Goal: Information Seeking & Learning: Understand process/instructions

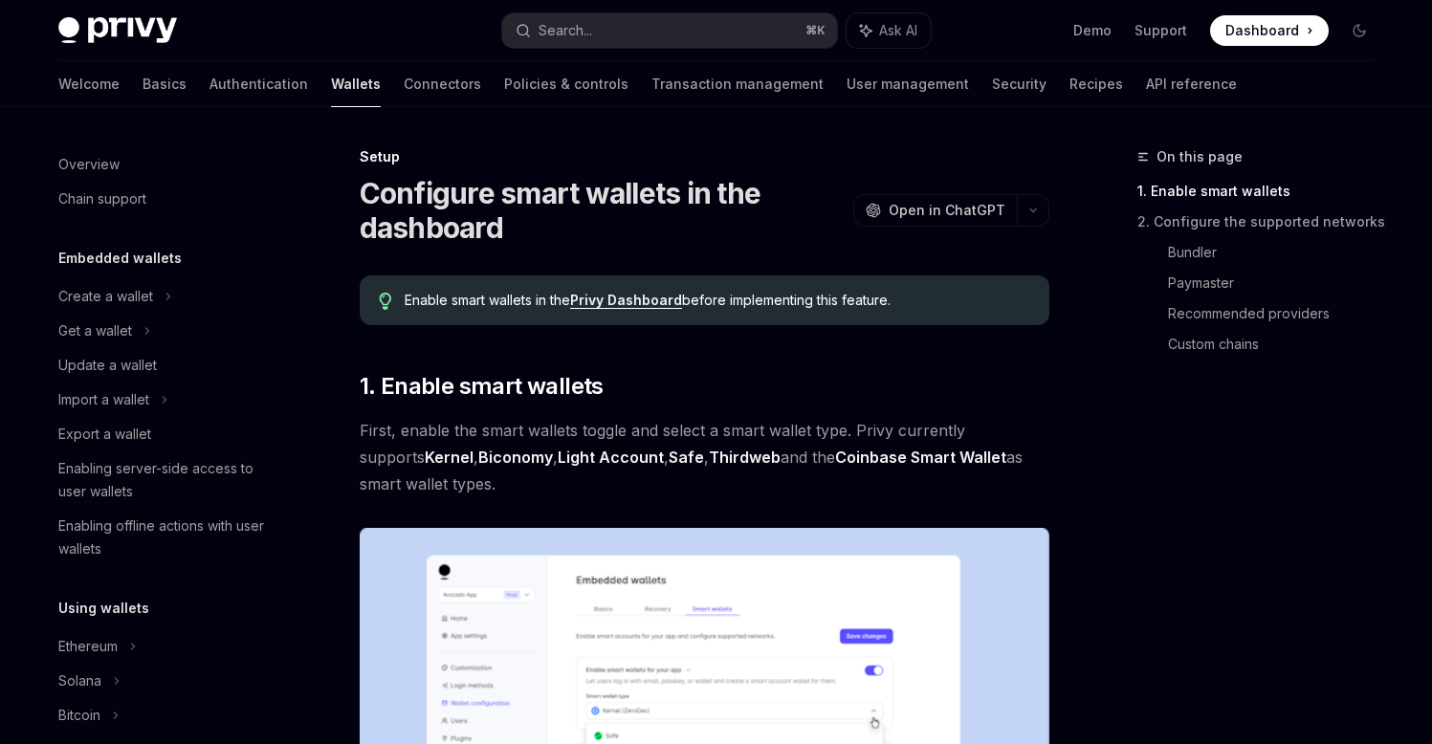
scroll to position [431, 0]
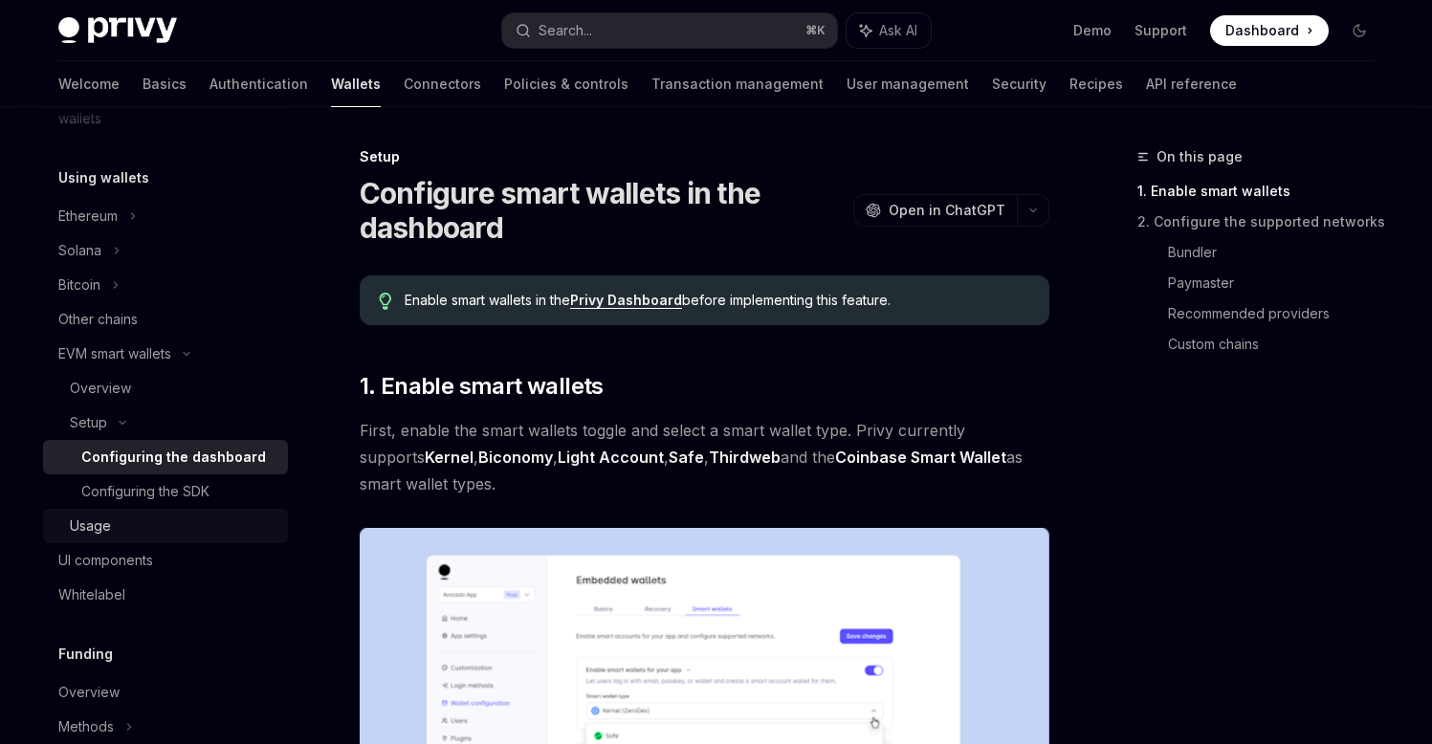
type textarea "*"
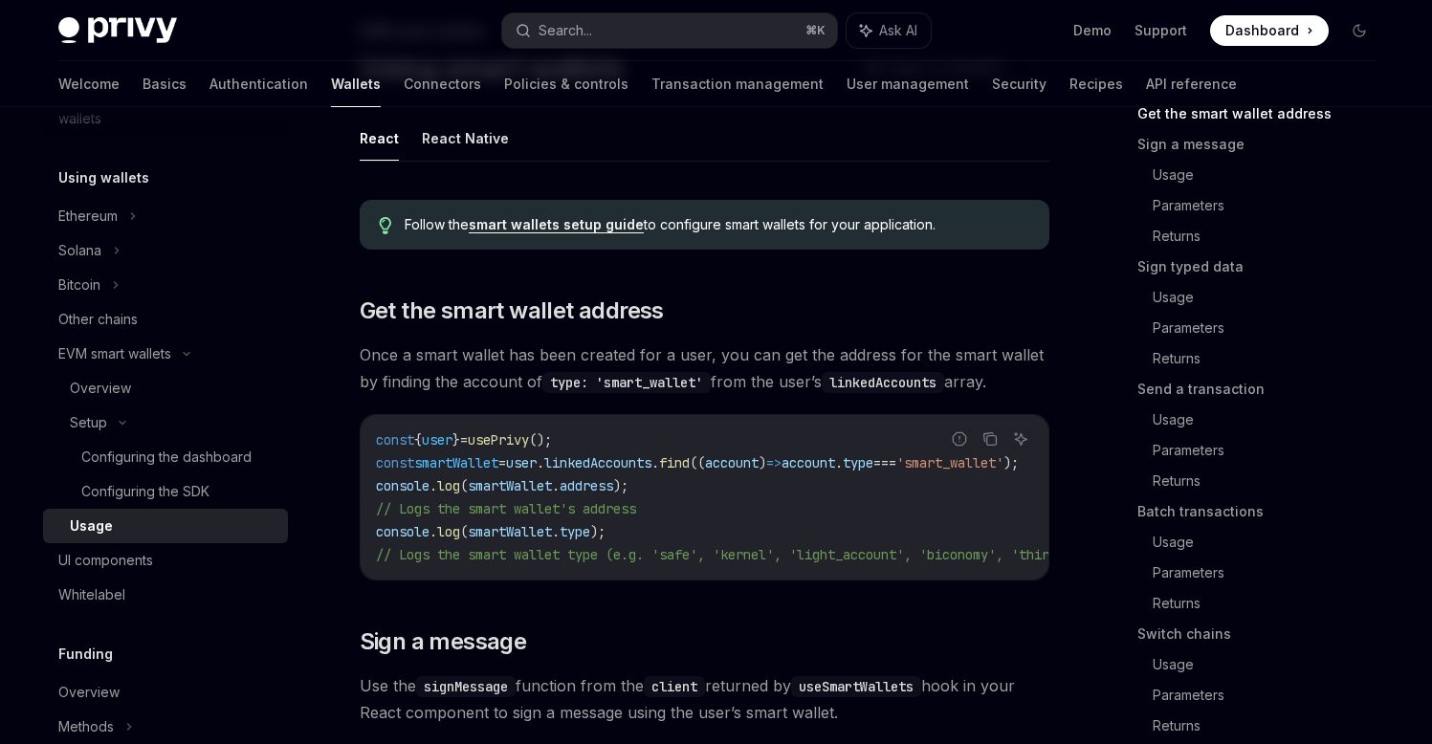
scroll to position [90, 0]
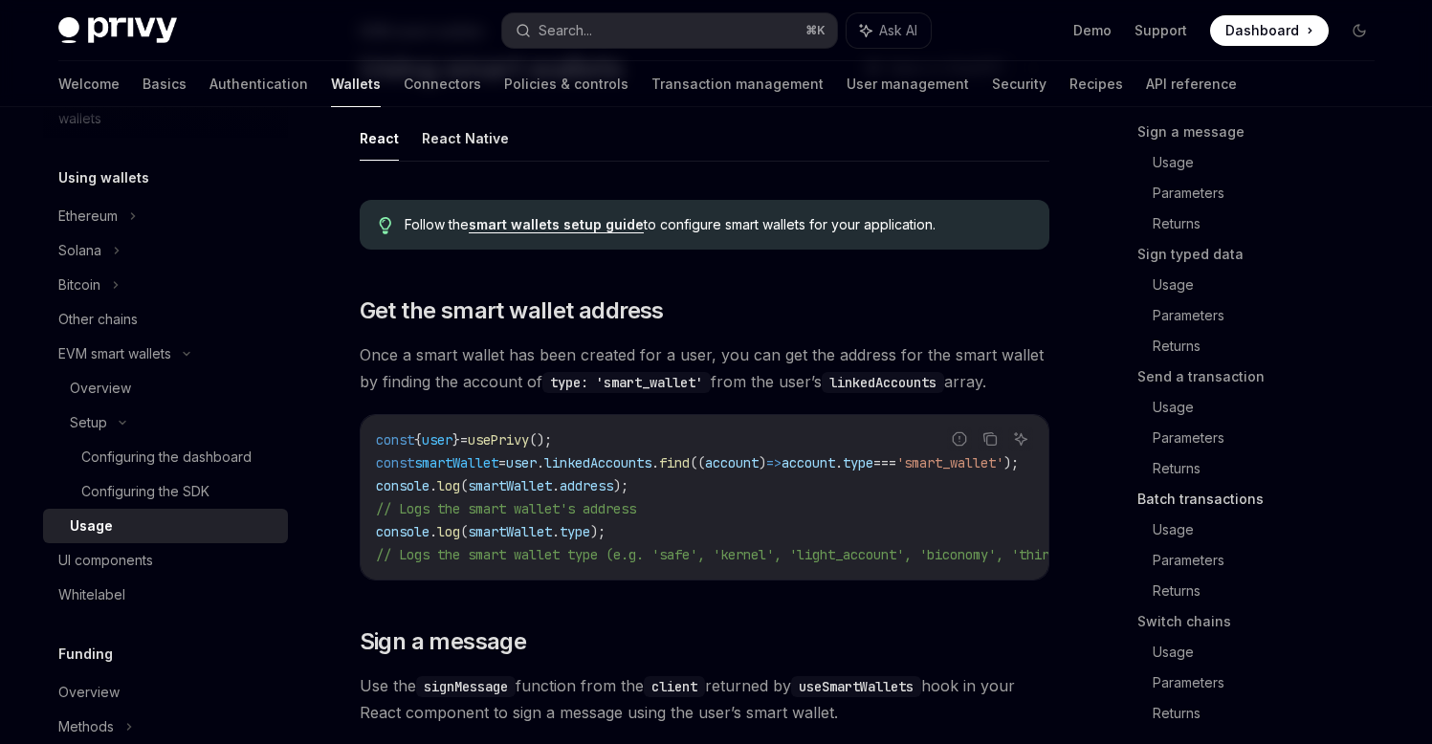
click at [1205, 500] on link "Batch transactions" at bounding box center [1264, 499] width 253 height 31
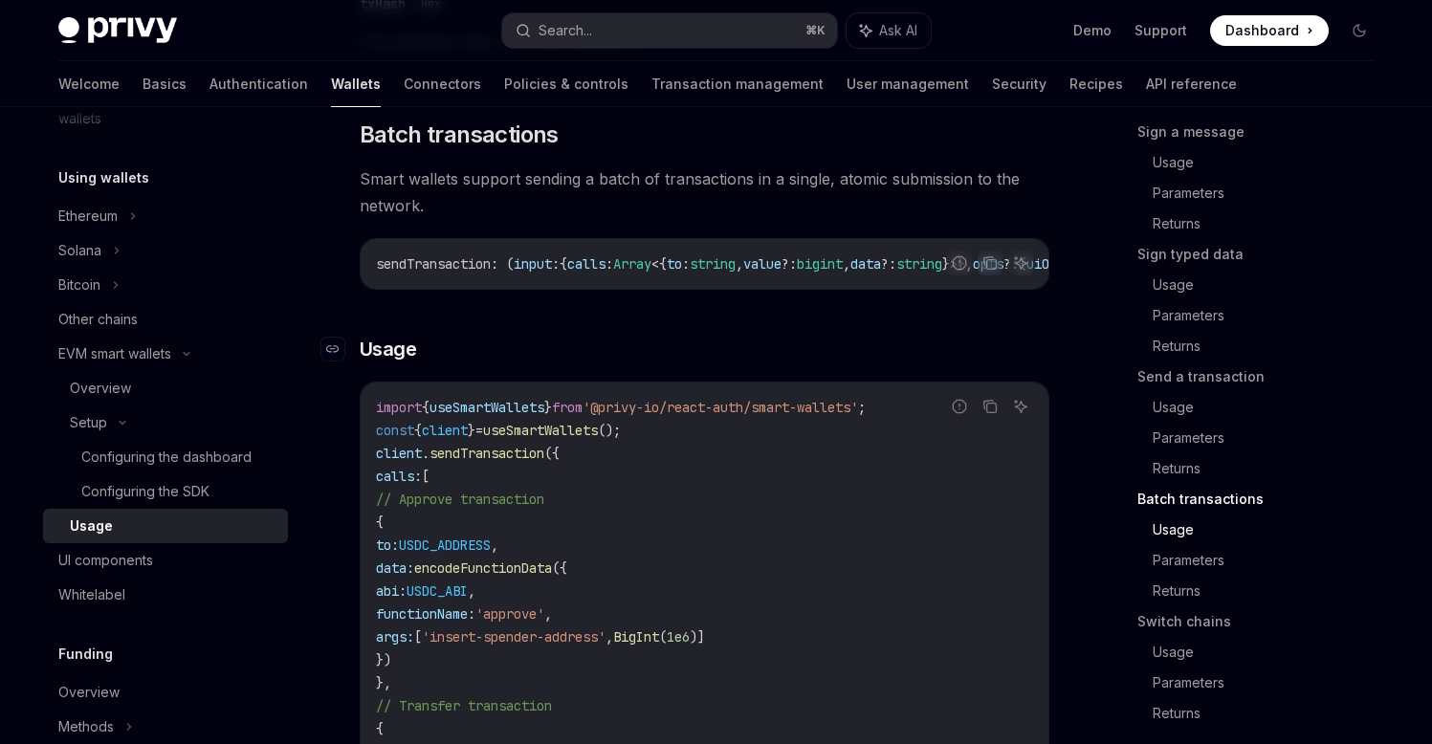
scroll to position [3867, 0]
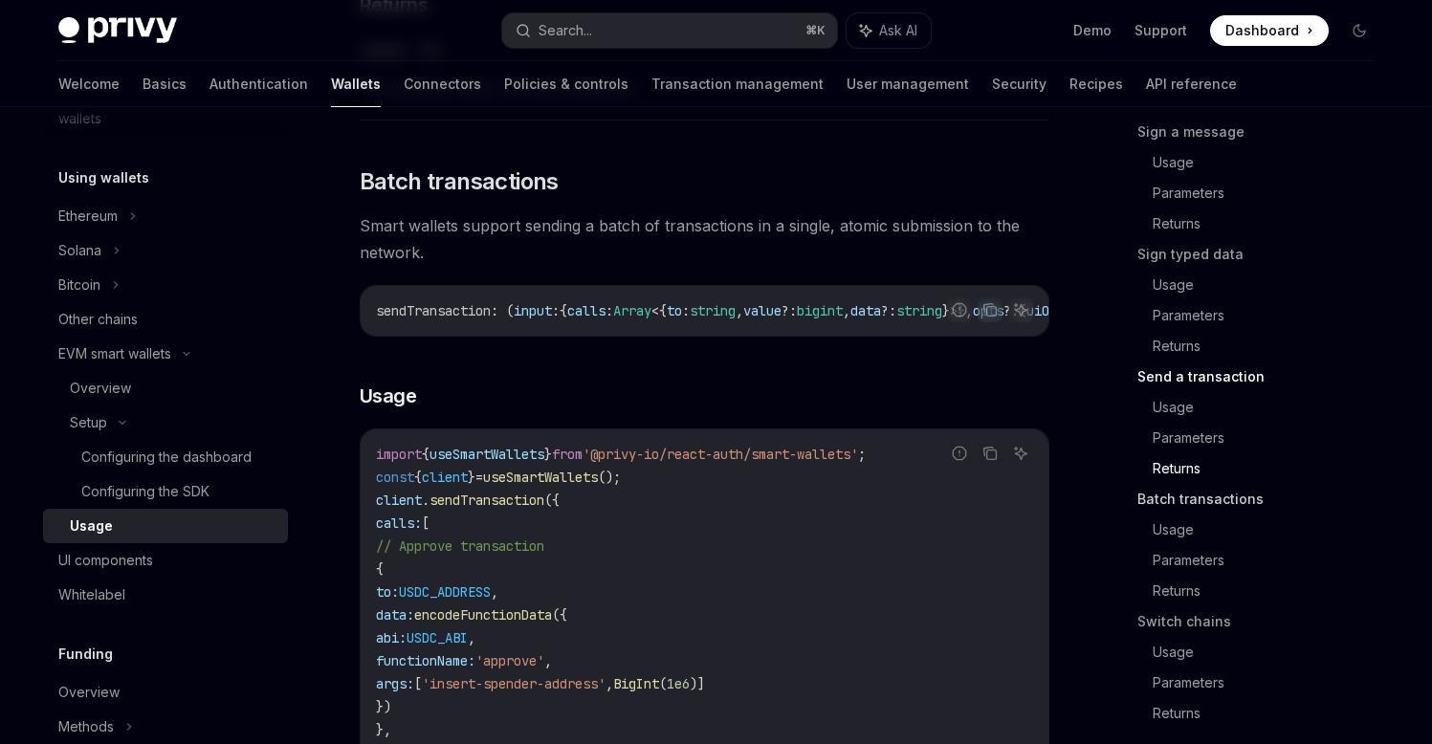
click at [1188, 512] on link "Batch transactions" at bounding box center [1264, 499] width 253 height 31
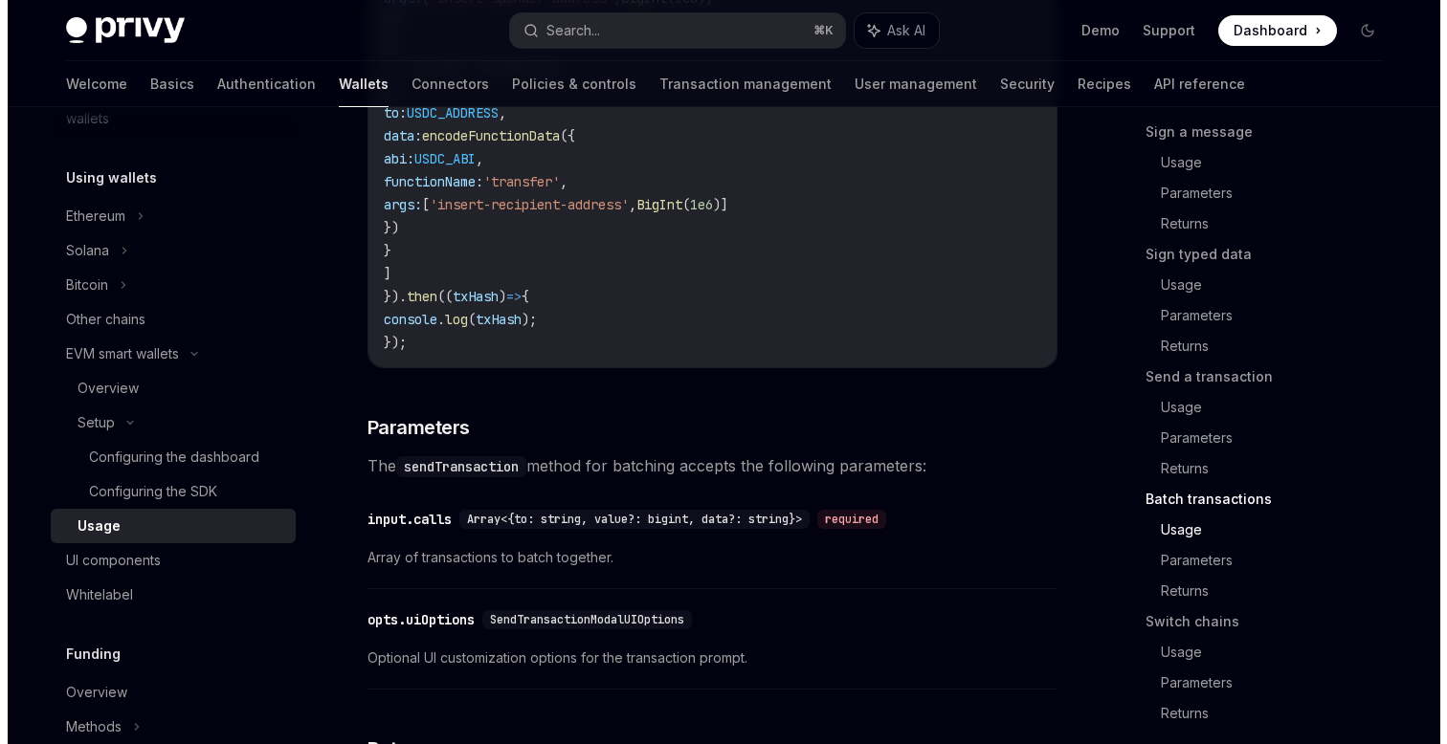
scroll to position [5076, 0]
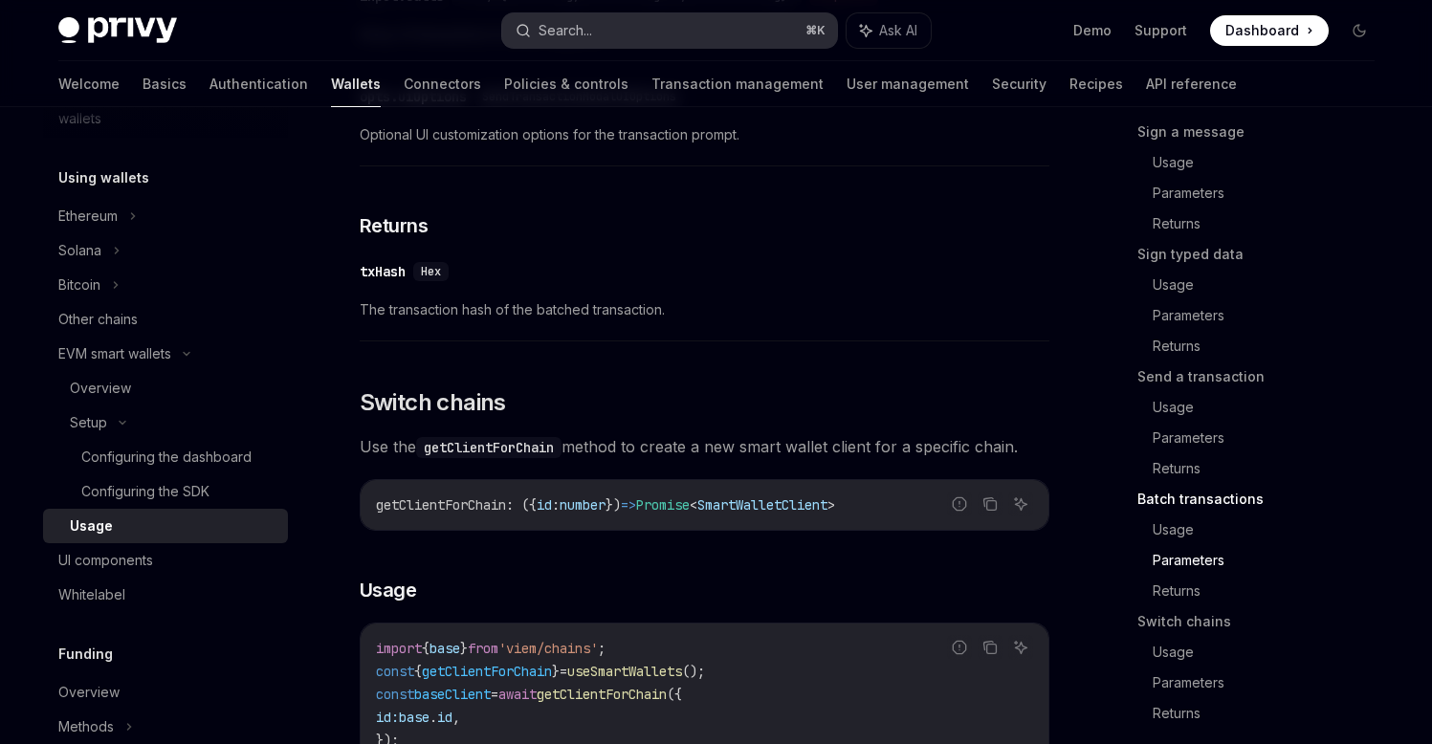
click at [685, 36] on button "Search... ⌘ K" at bounding box center [669, 30] width 335 height 34
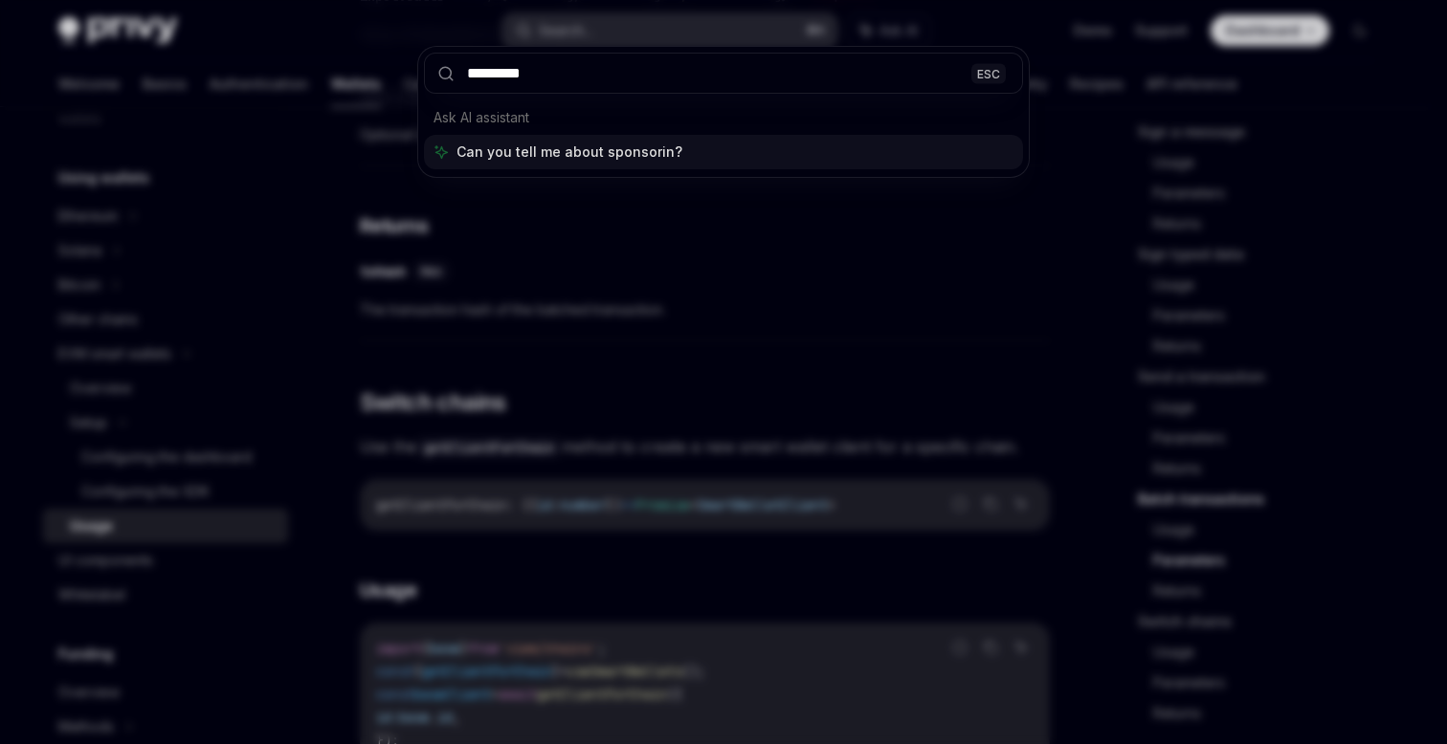
type input "**********"
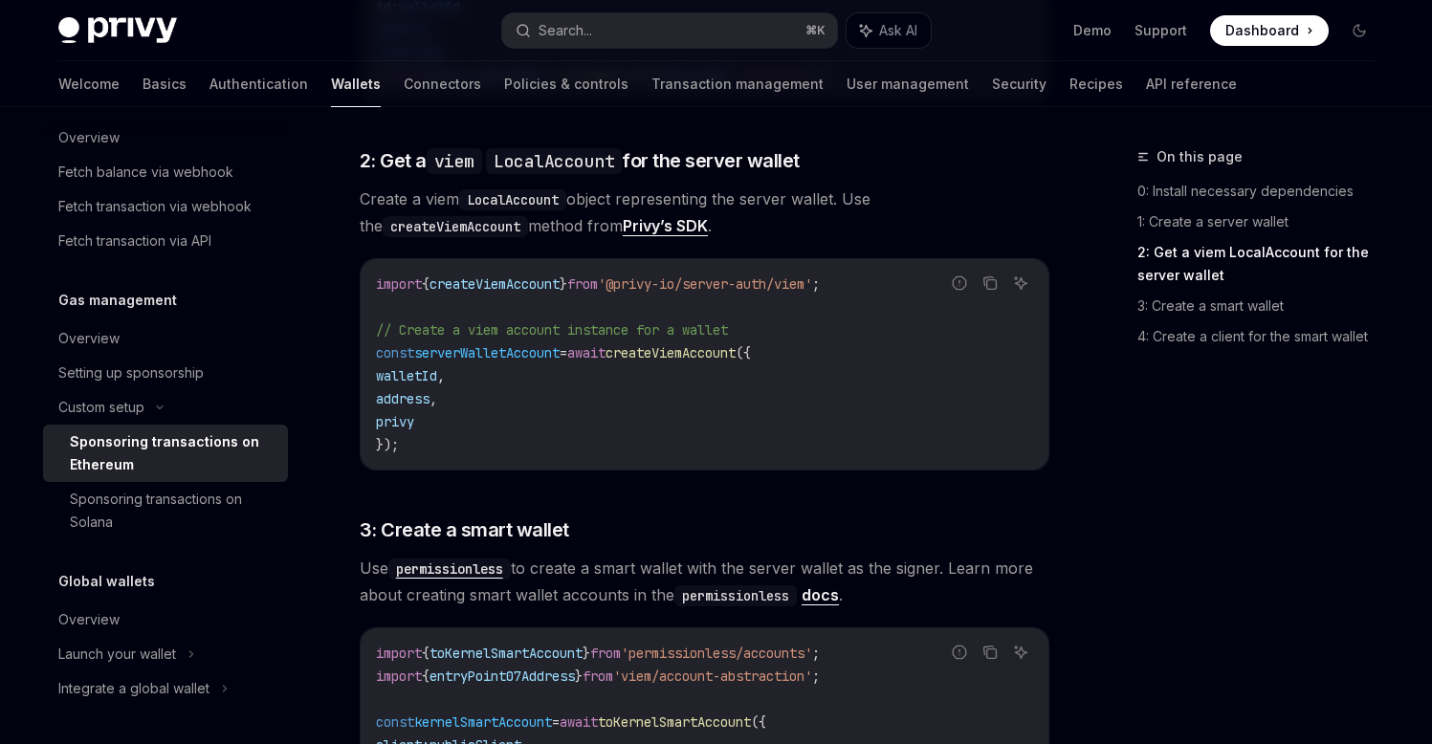
scroll to position [1335, 0]
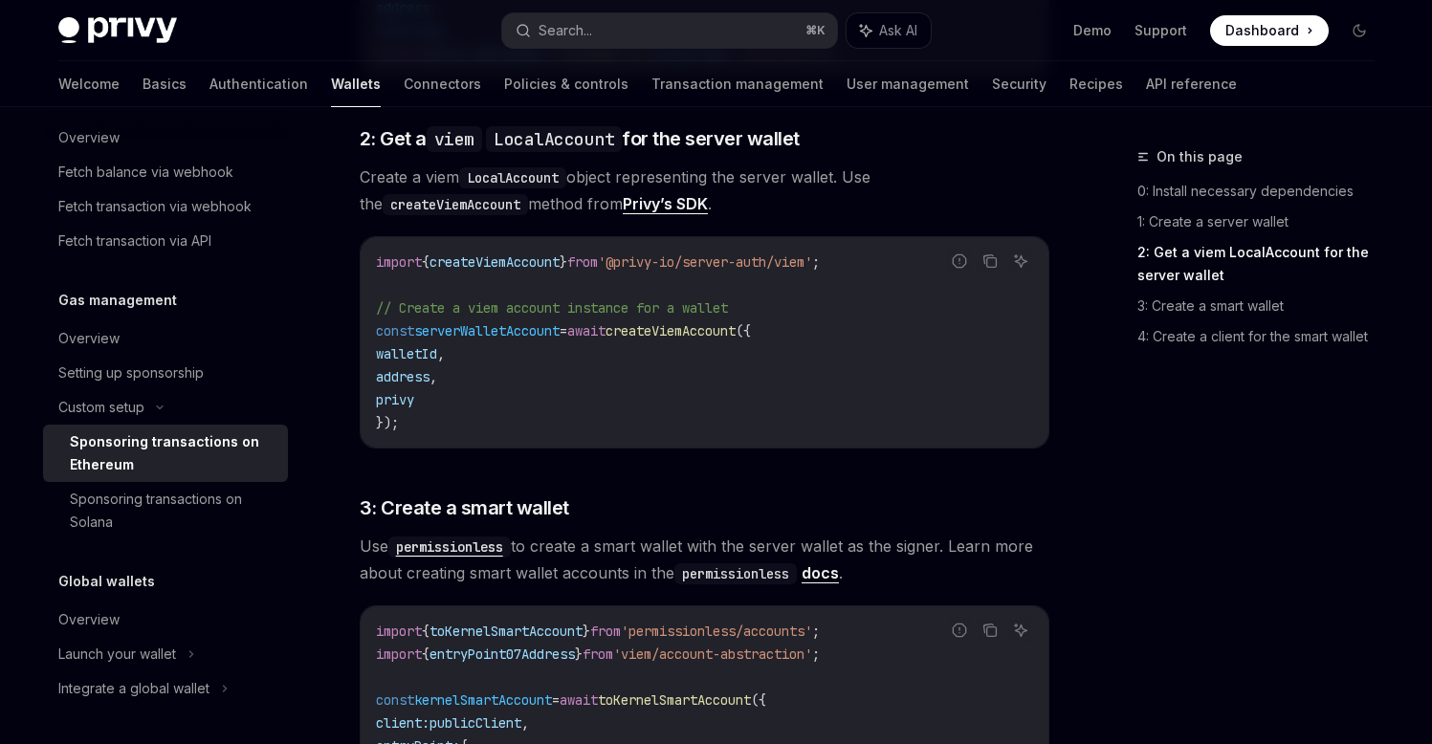
click at [680, 322] on span "createViemAccount" at bounding box center [671, 330] width 130 height 17
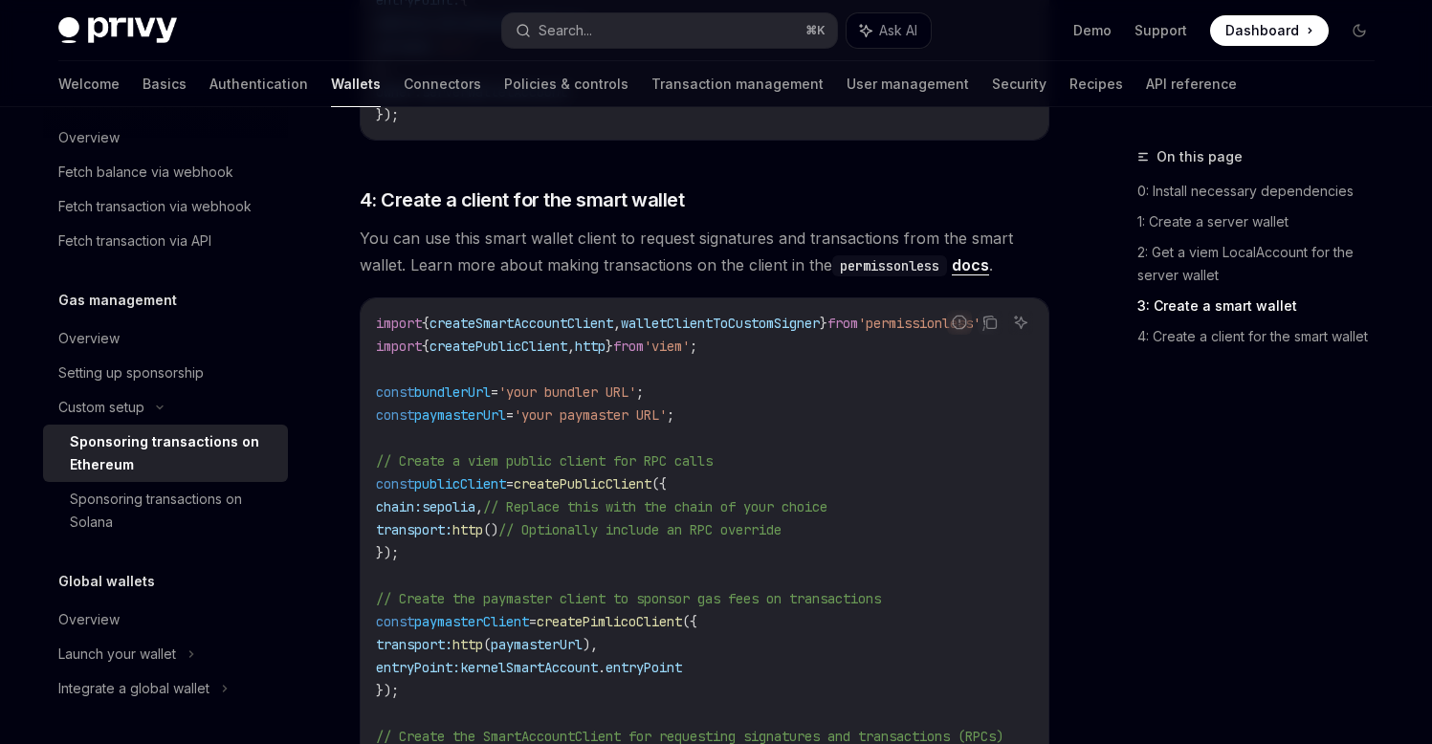
scroll to position [2080, 0]
click at [647, 614] on span "createPimlicoClient" at bounding box center [609, 622] width 145 height 17
click at [603, 454] on span "// Create a viem public client for RPC calls" at bounding box center [544, 462] width 337 height 17
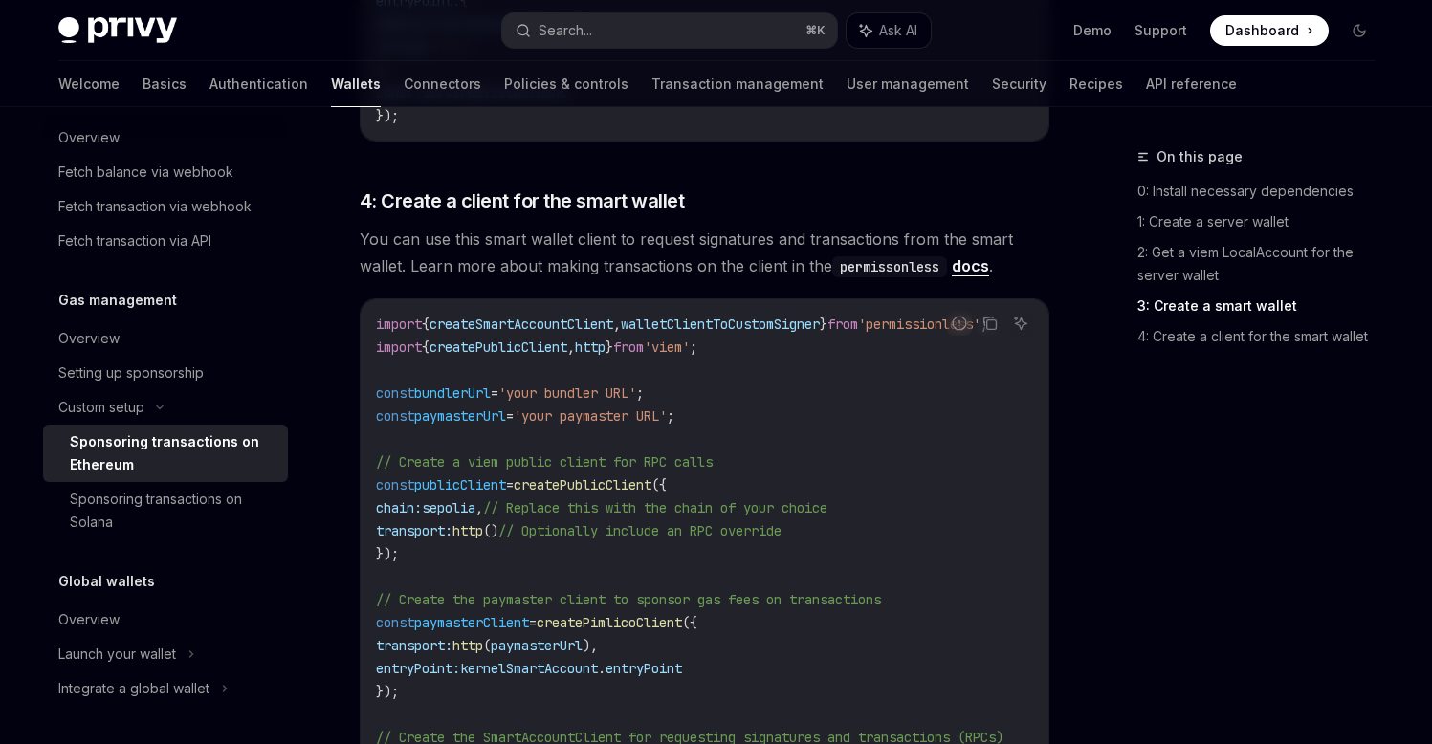
click at [601, 477] on span "createPublicClient" at bounding box center [583, 485] width 138 height 17
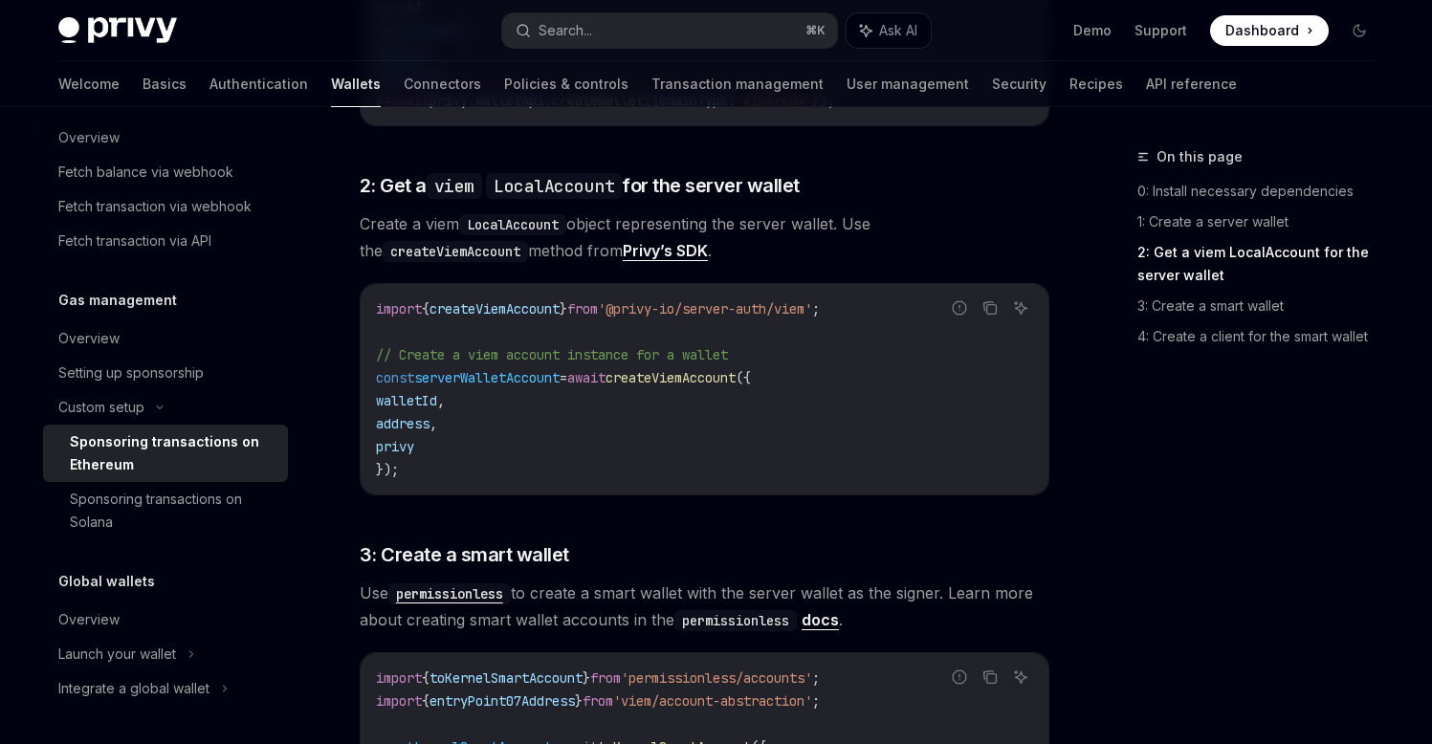
scroll to position [1587, 0]
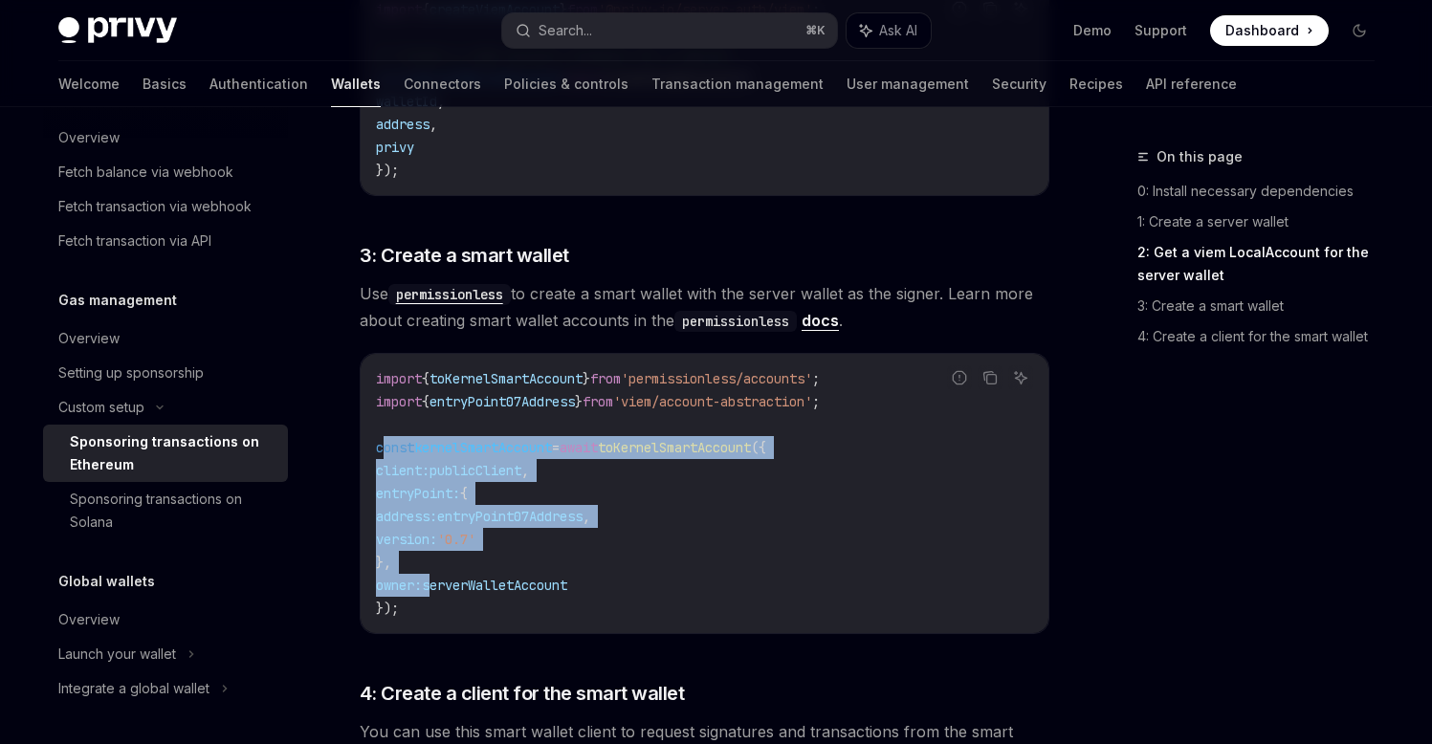
drag, startPoint x: 414, startPoint y: 499, endPoint x: 386, endPoint y: 417, distance: 86.2
click at [387, 420] on code "import { toKernelSmartAccount } from 'permissionless/accounts' ; import { entry…" at bounding box center [704, 493] width 657 height 253
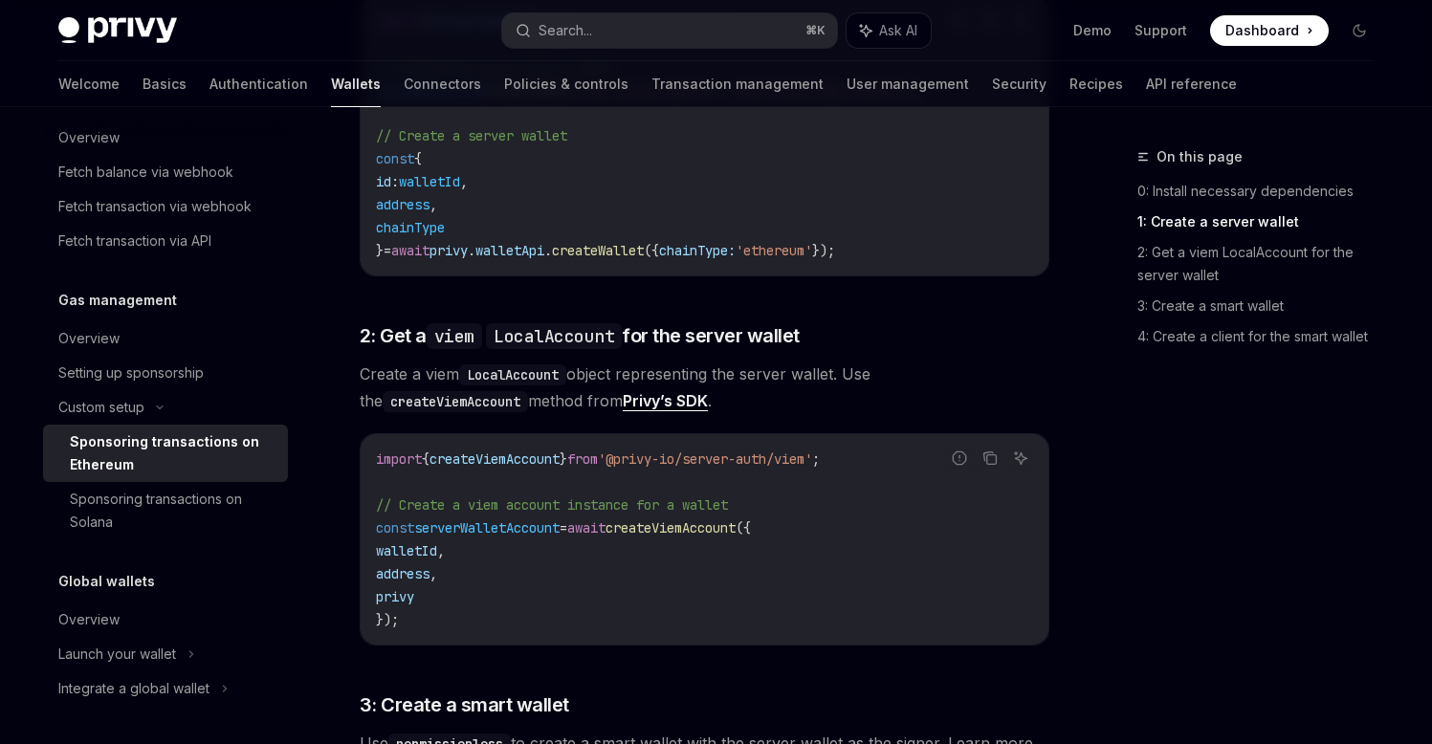
scroll to position [1051, 0]
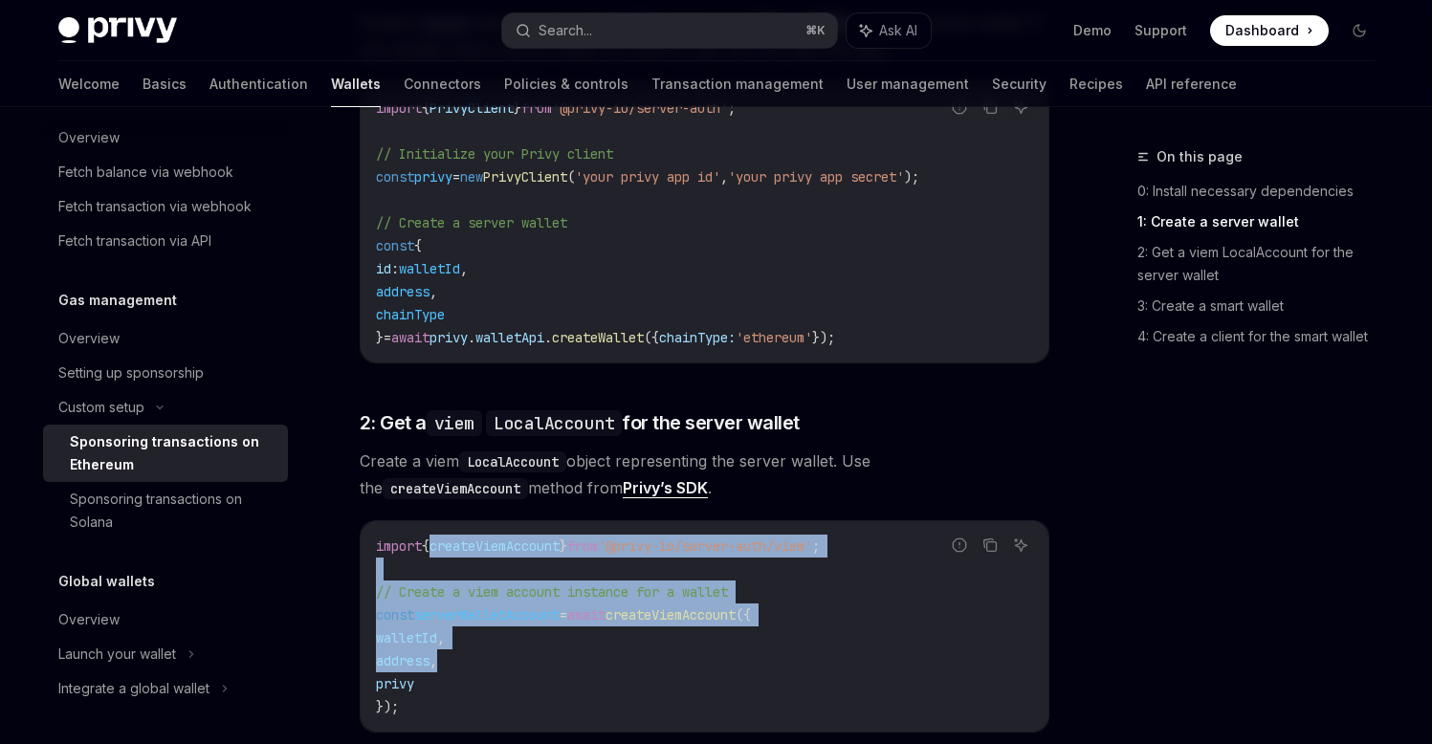
drag, startPoint x: 468, startPoint y: 637, endPoint x: 443, endPoint y: 511, distance: 128.7
click at [443, 535] on code "import { createViemAccount } from '@privy-io/server-auth/viem' ; // Create a vi…" at bounding box center [704, 627] width 657 height 184
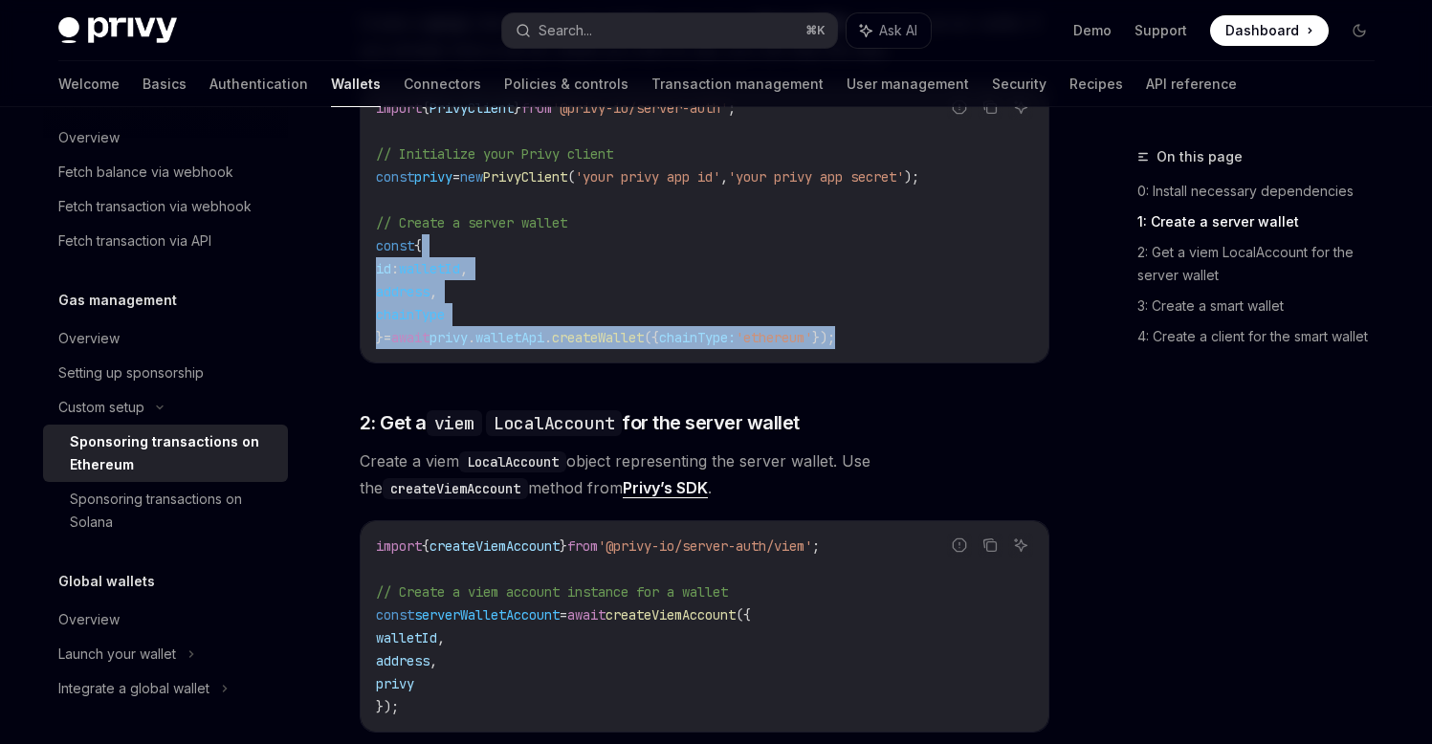
drag, startPoint x: 922, startPoint y: 311, endPoint x: 461, endPoint y: 215, distance: 471.0
click at [463, 215] on code "import { PrivyClient } from '@privy-io/server-auth' ; // Initialize your Privy …" at bounding box center [704, 223] width 657 height 253
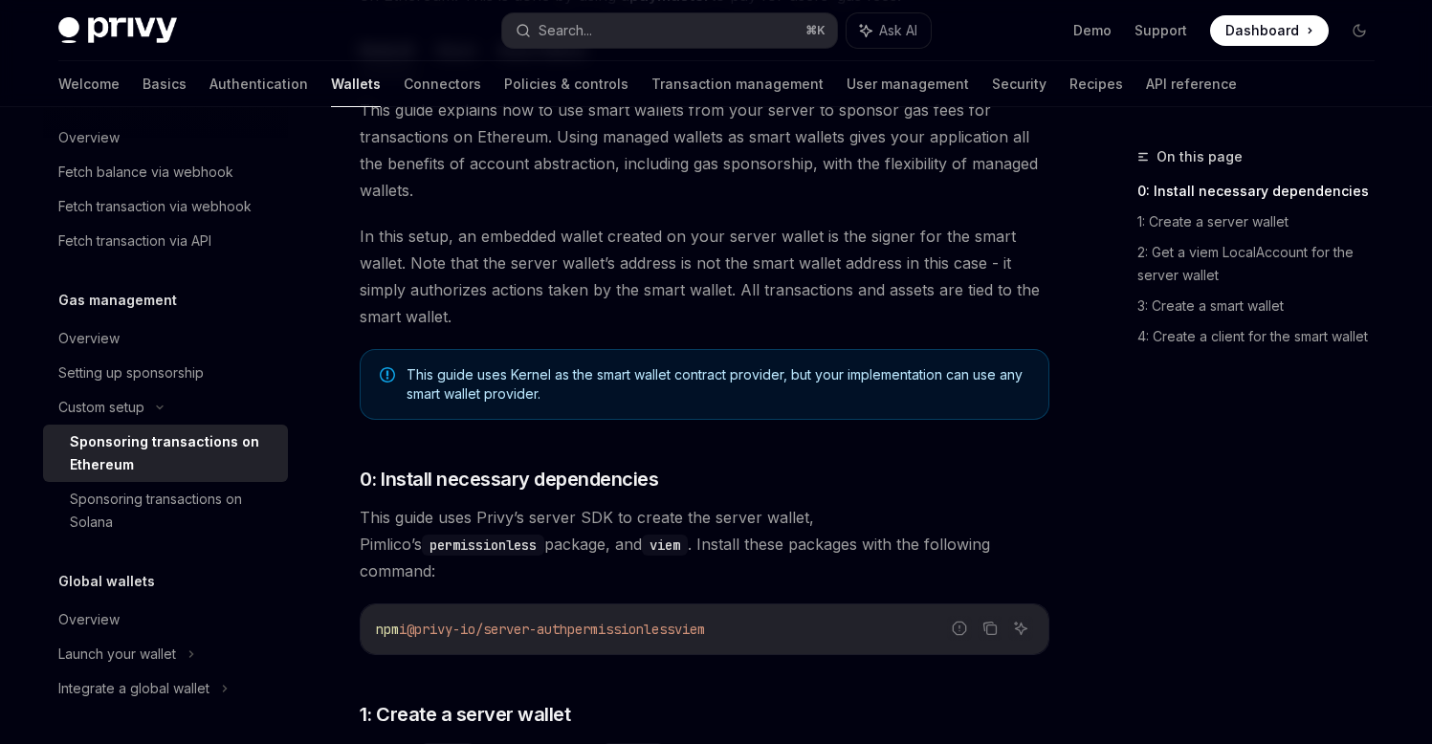
scroll to position [0, 0]
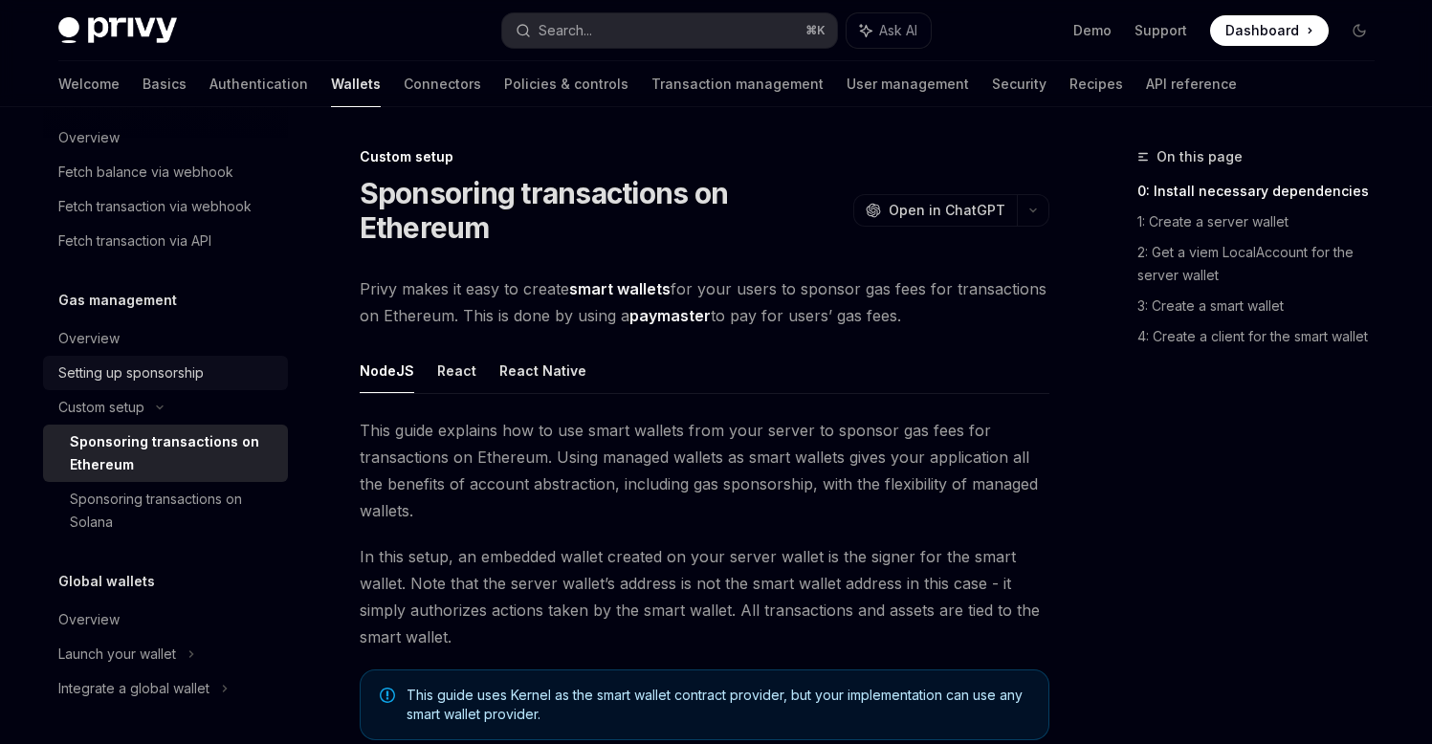
click at [136, 383] on div "Setting up sponsorship" at bounding box center [130, 373] width 145 height 23
type textarea "*"
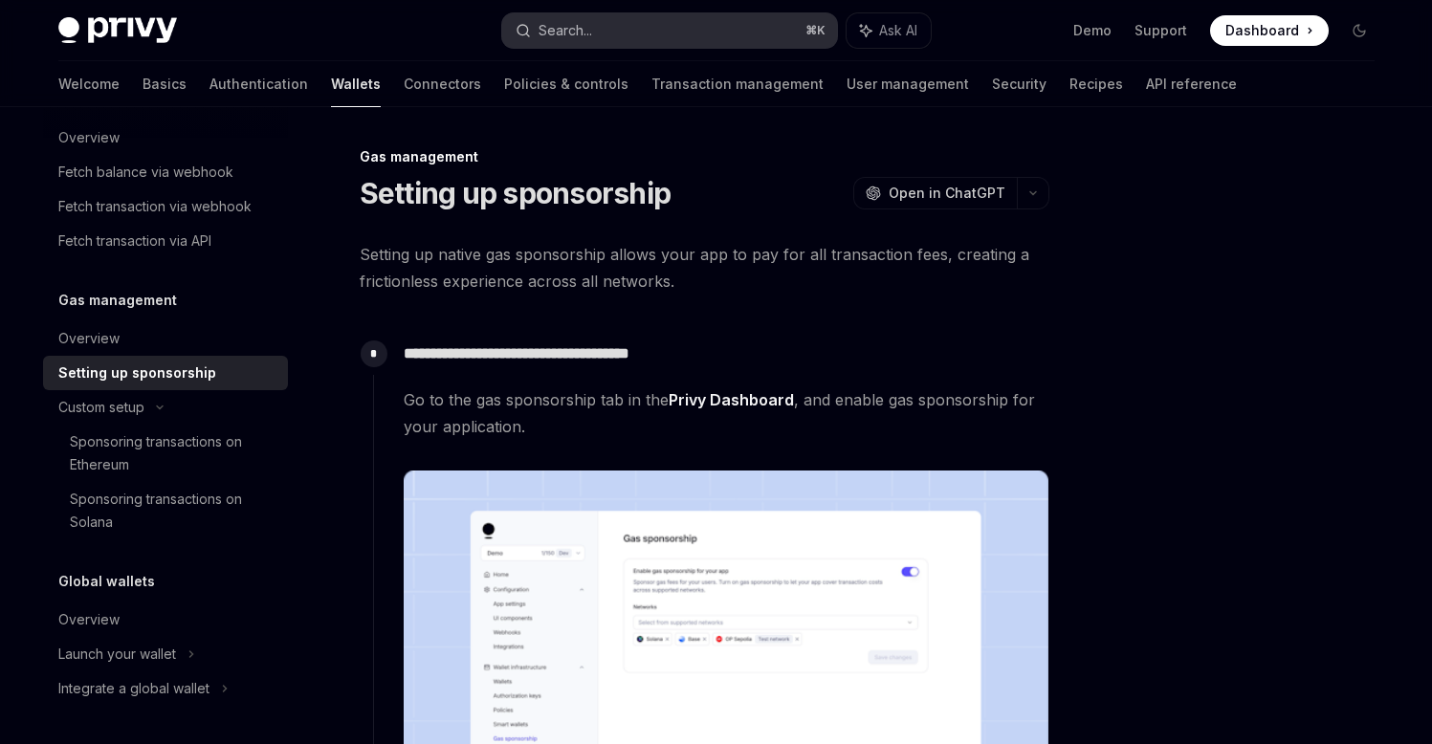
click at [596, 33] on button "Search... ⌘ K" at bounding box center [669, 30] width 335 height 34
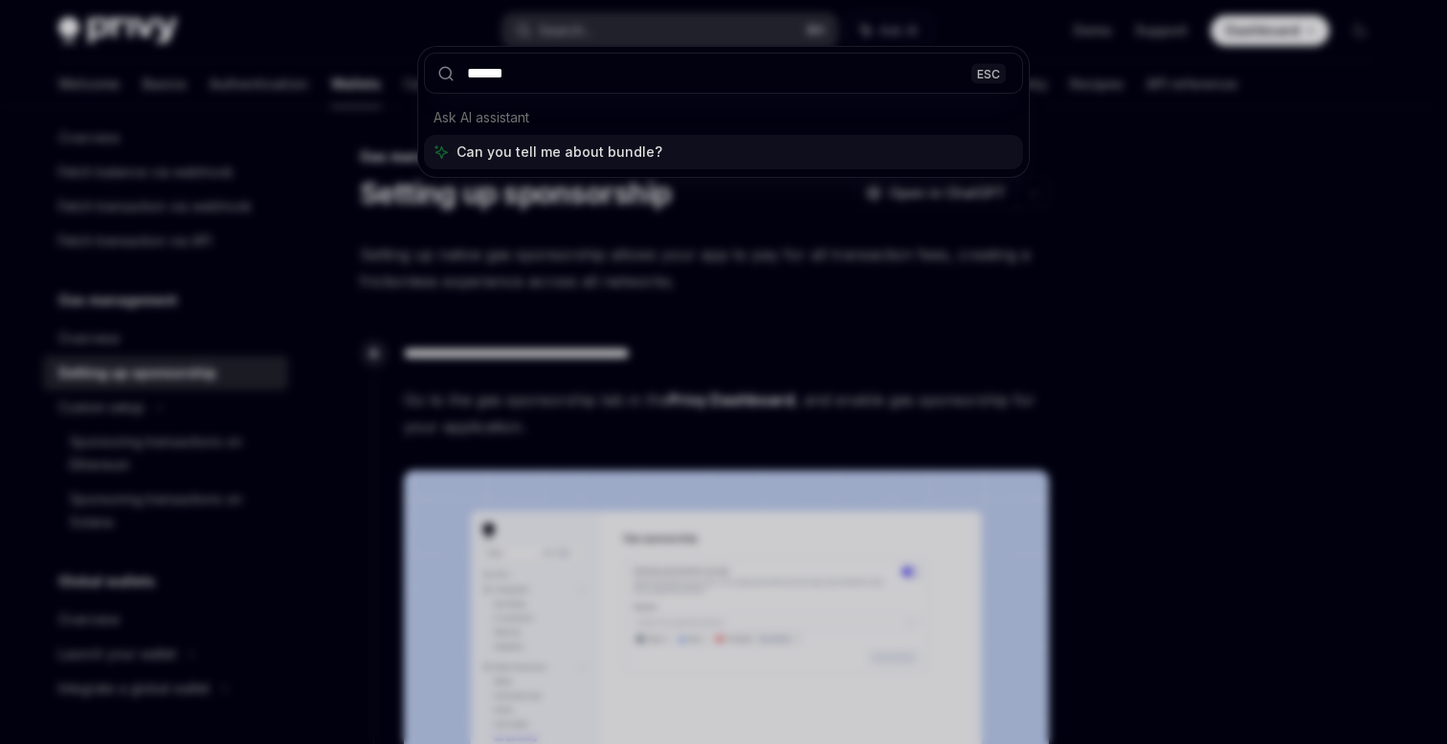
type input "*******"
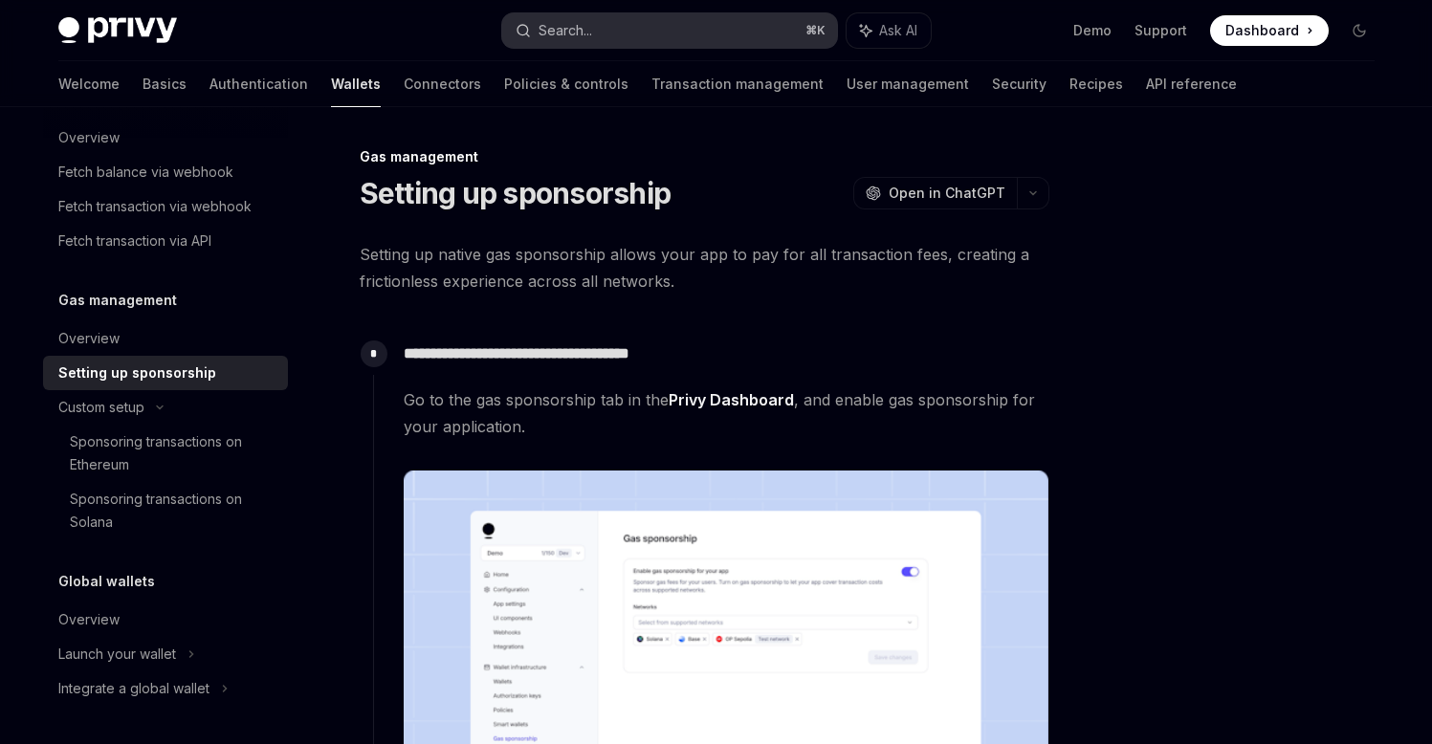
type textarea "*"
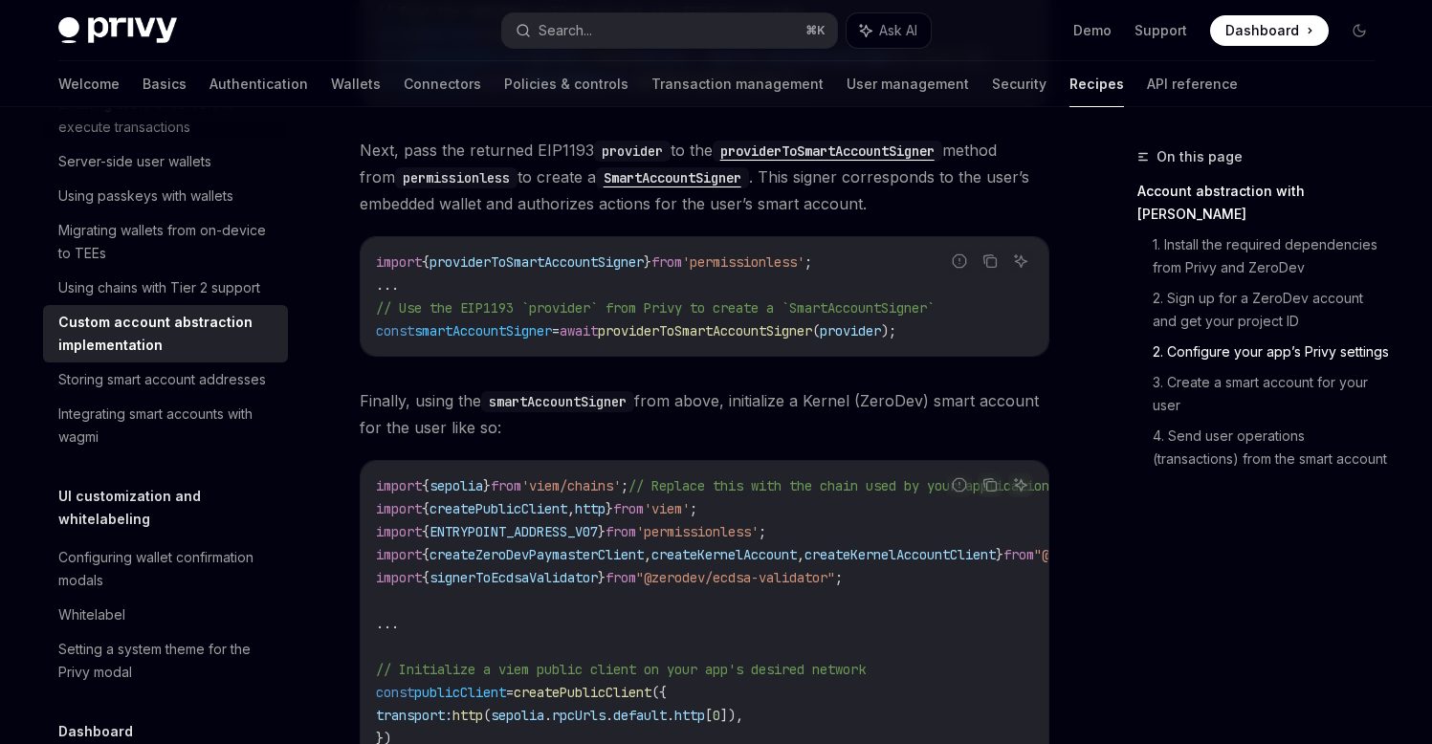
scroll to position [1652, 0]
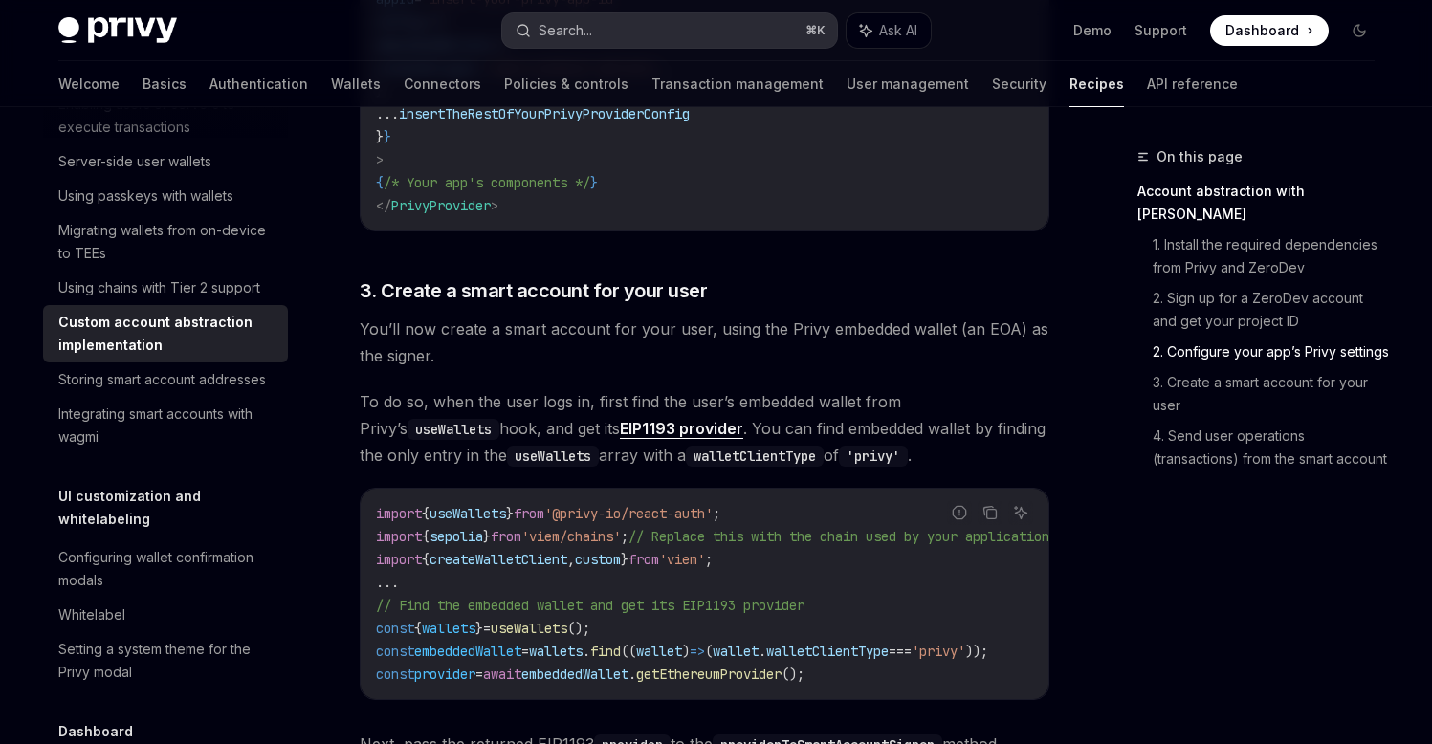
click at [622, 29] on button "Search... ⌘ K" at bounding box center [669, 30] width 335 height 34
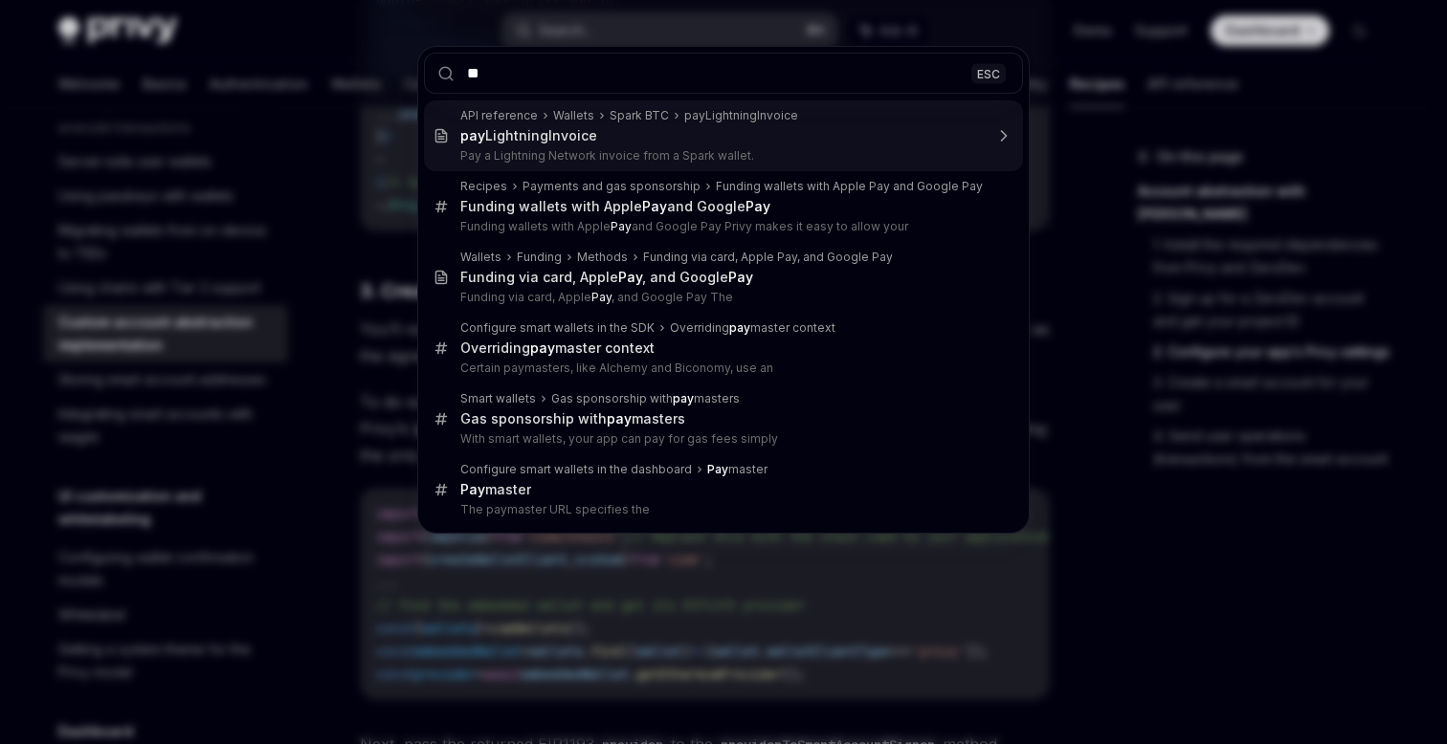
type input "*"
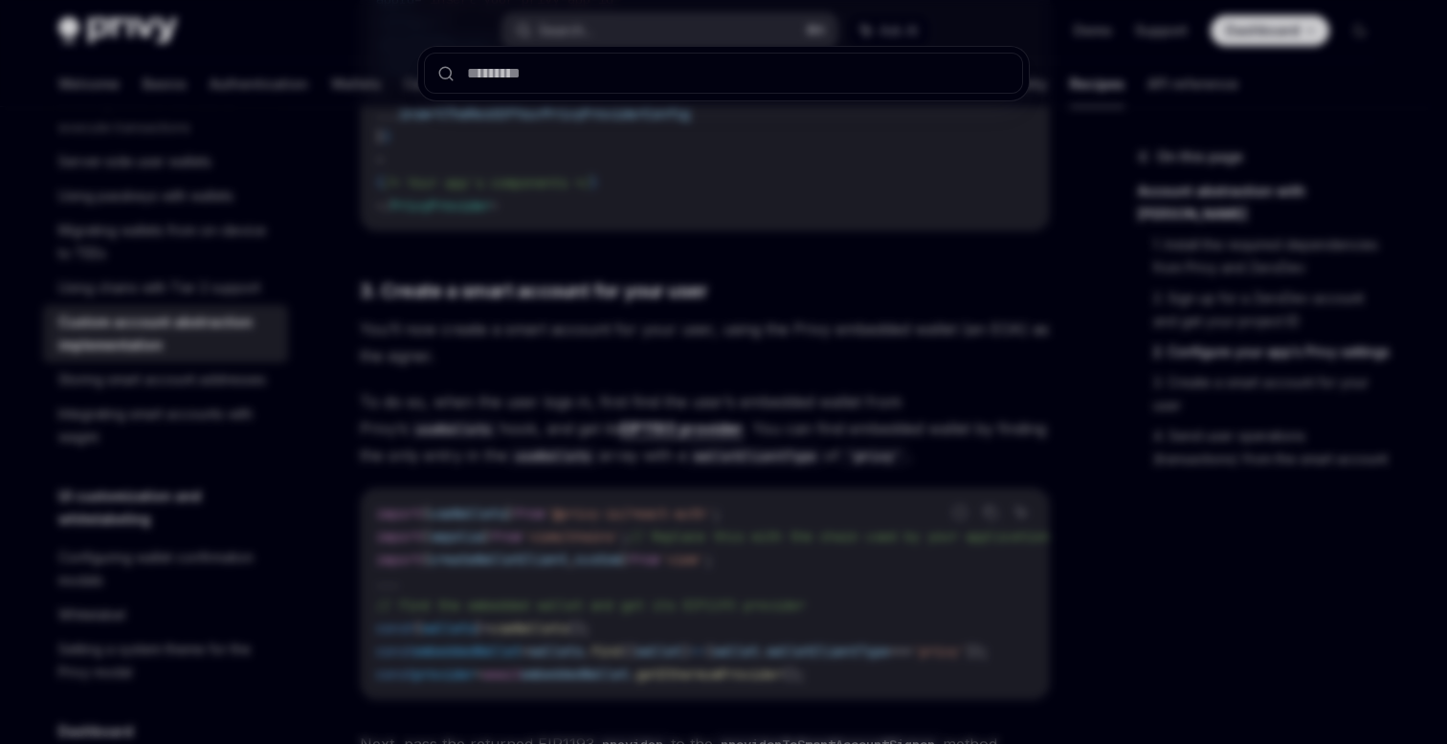
type input "*"
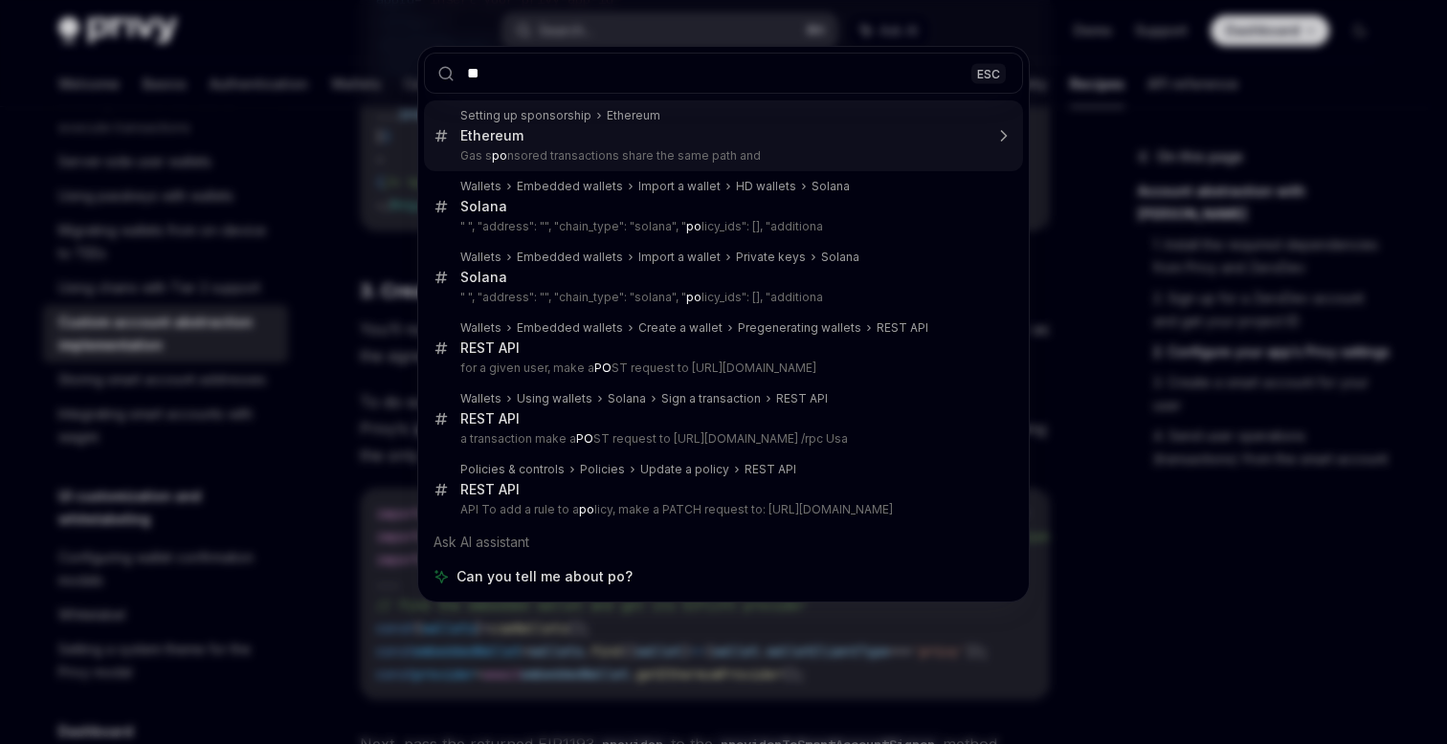
type input "*"
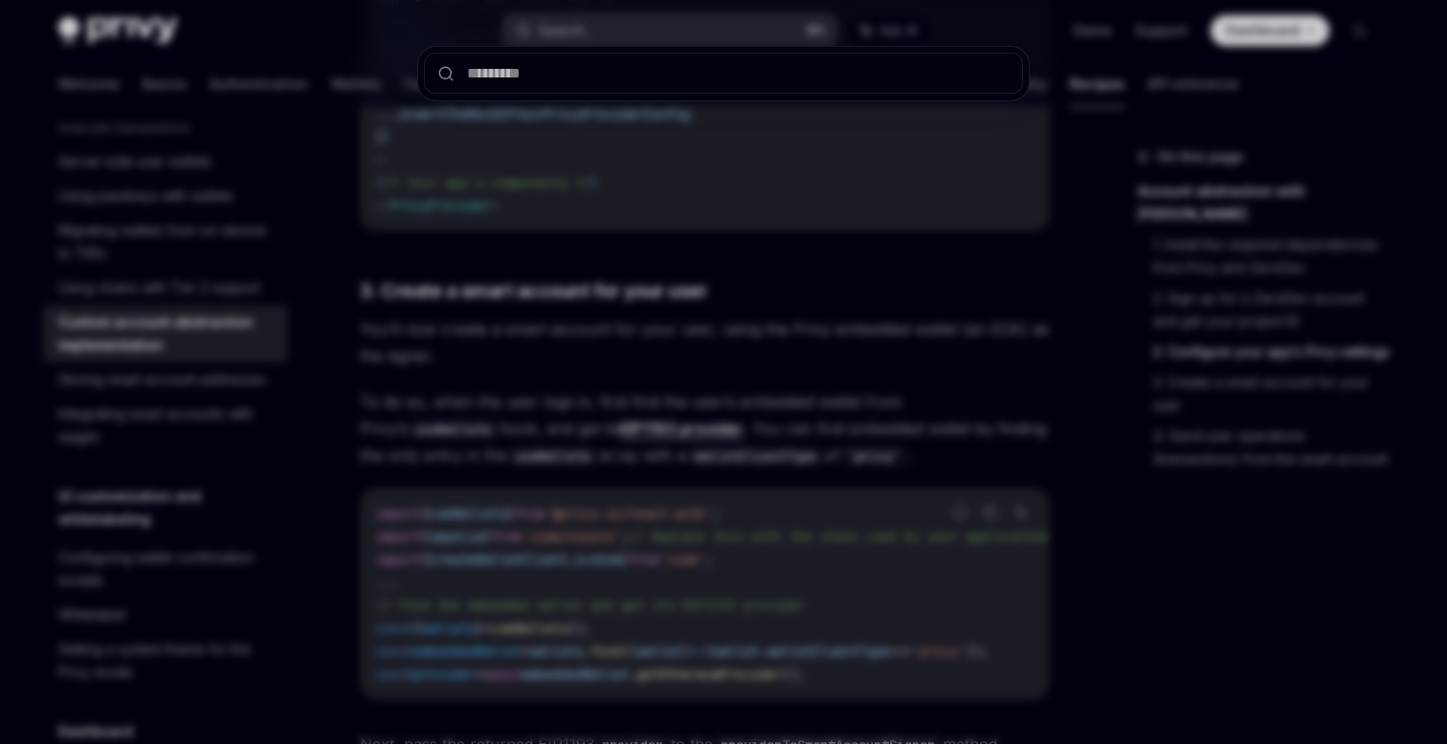
type input "*"
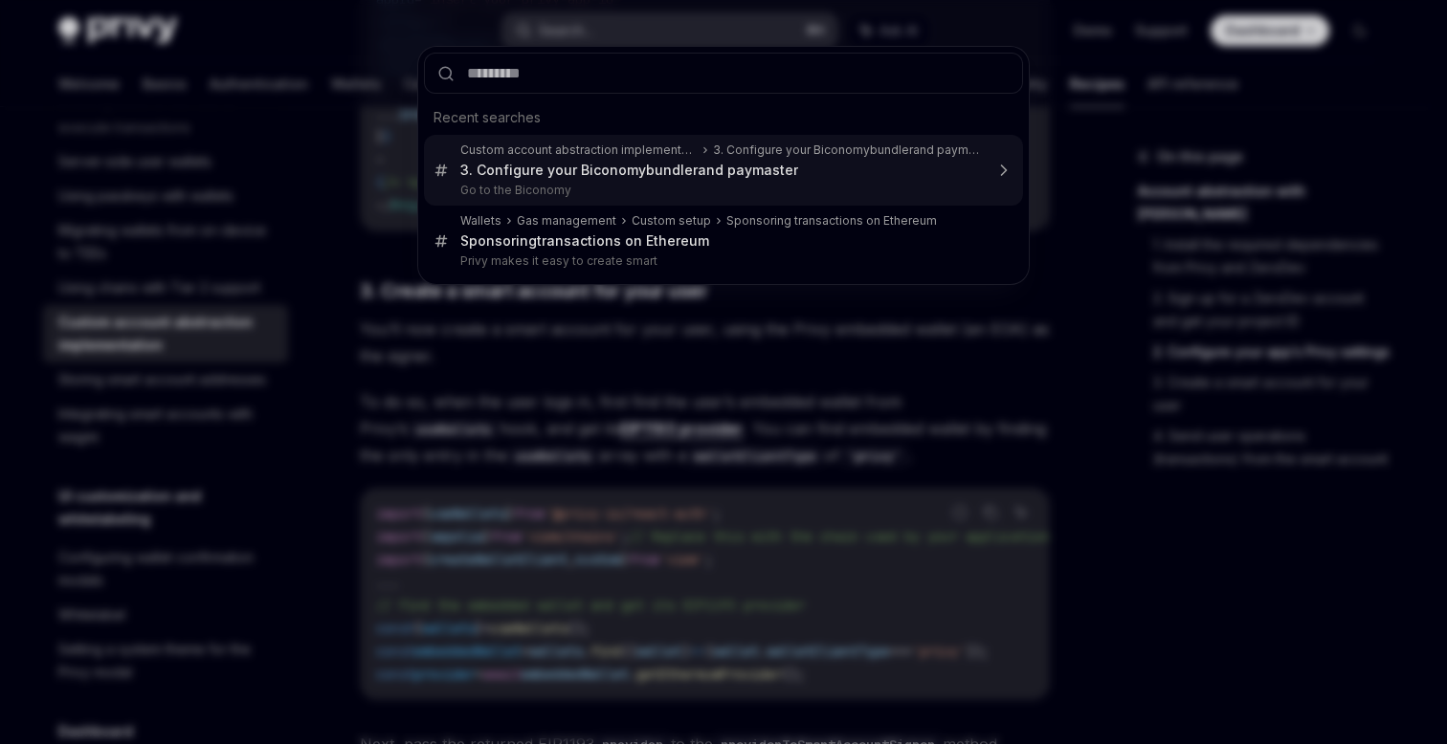
type input "*"
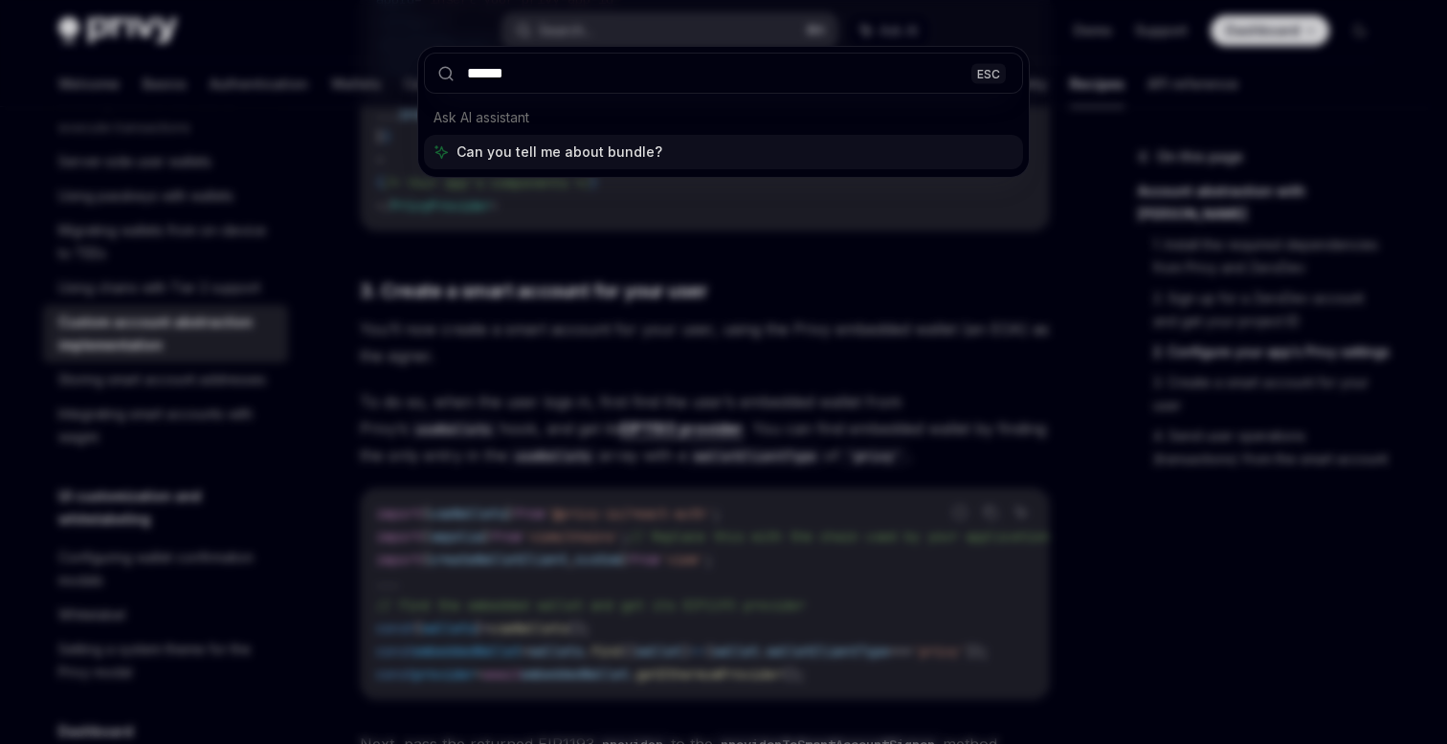
type input "*******"
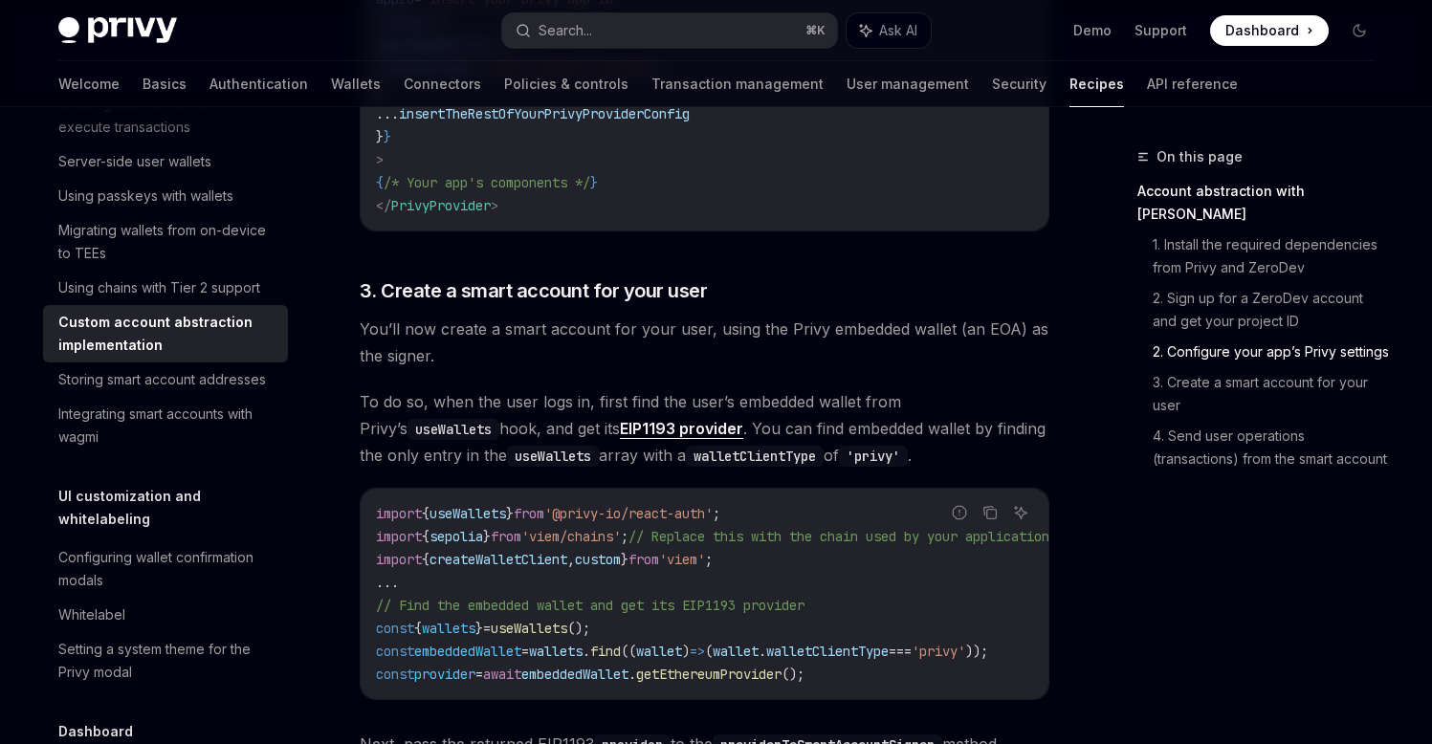
type textarea "*"
